Goal: Transaction & Acquisition: Purchase product/service

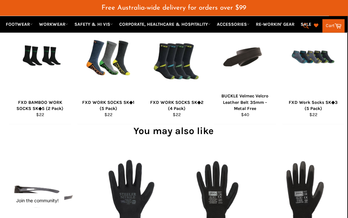
scroll to position [413, 0]
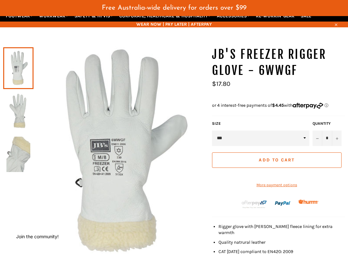
scroll to position [46, 0]
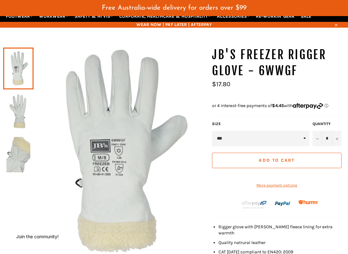
click at [19, 116] on img at bounding box center [18, 111] width 24 height 35
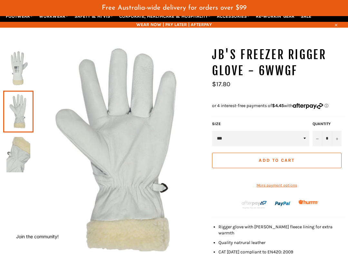
click at [16, 160] on img at bounding box center [18, 154] width 24 height 35
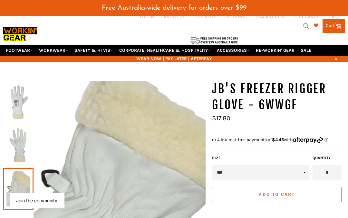
scroll to position [0, 0]
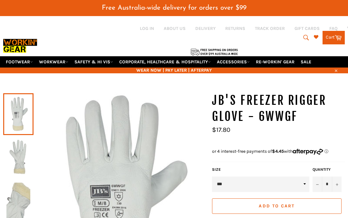
click at [245, 181] on select "*** *** *** ***" at bounding box center [260, 184] width 97 height 15
select select "***"
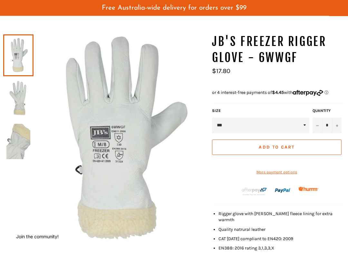
scroll to position [59, 0]
click at [213, 162] on shopify-apple-pay-button at bounding box center [212, 161] width 1 height 5
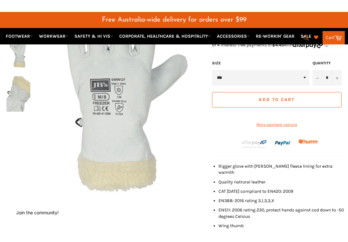
scroll to position [119, 0]
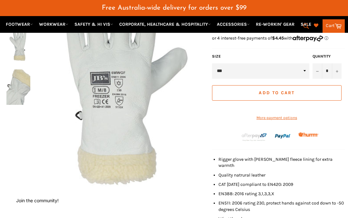
click at [269, 90] on span "Add to Cart" at bounding box center [276, 92] width 36 height 5
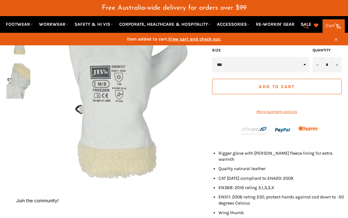
click at [334, 29] on icon at bounding box center [337, 25] width 7 height 7
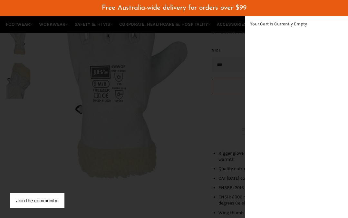
click at [208, 74] on div "modal" at bounding box center [174, 109] width 348 height 218
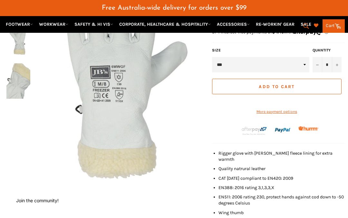
click at [292, 86] on span "Add to Cart" at bounding box center [276, 86] width 36 height 5
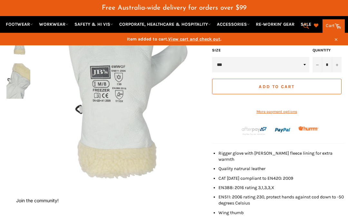
click at [336, 25] on icon at bounding box center [337, 25] width 7 height 5
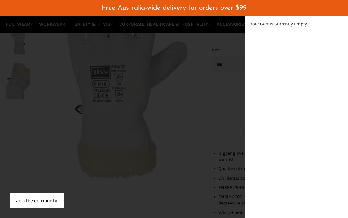
click at [213, 67] on div "modal" at bounding box center [174, 109] width 348 height 218
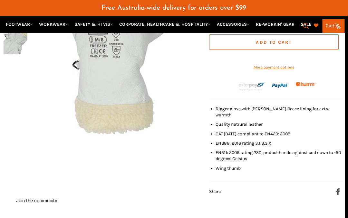
scroll to position [163, 3]
click at [280, 94] on img at bounding box center [280, 86] width 16 height 16
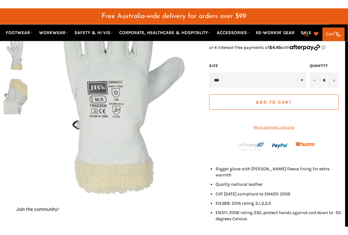
scroll to position [112, 3]
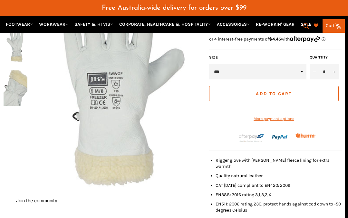
click at [210, 110] on shopify-apple-pay-button at bounding box center [209, 107] width 1 height 5
click at [279, 145] on img at bounding box center [280, 137] width 16 height 16
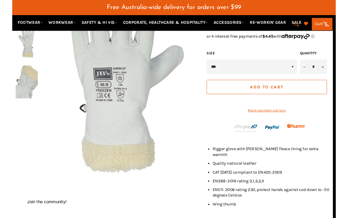
scroll to position [120, 3]
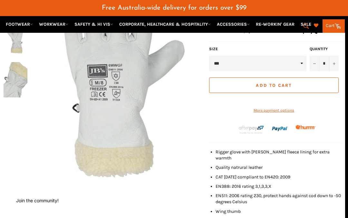
click at [333, 26] on link "Cart Cart" at bounding box center [333, 26] width 22 height 14
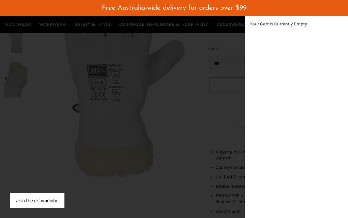
click at [220, 151] on div "modal" at bounding box center [174, 109] width 348 height 218
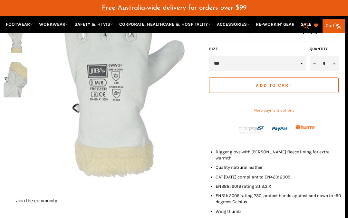
click at [283, 113] on link "More payment options" at bounding box center [273, 110] width 129 height 5
